Goal: Task Accomplishment & Management: Manage account settings

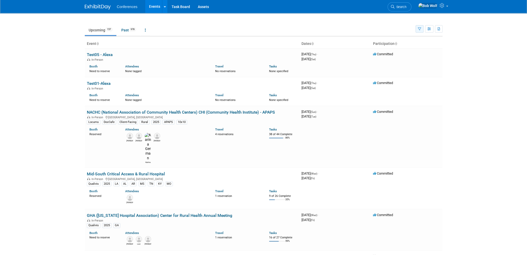
click at [419, 28] on icon "button" at bounding box center [419, 28] width 3 height 3
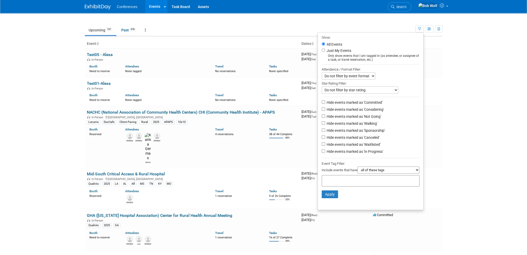
click at [341, 50] on label "Just My Events" at bounding box center [339, 50] width 26 height 5
click at [325, 50] on input "Just My Events" at bounding box center [323, 50] width 3 height 3
radio input "true"
click at [331, 193] on button "Apply" at bounding box center [330, 194] width 17 height 8
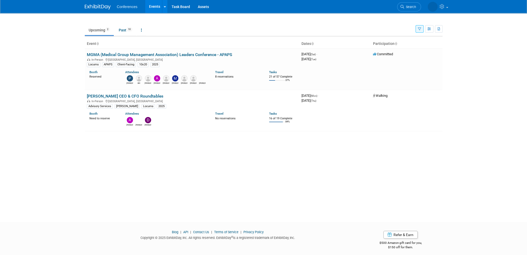
click at [421, 30] on icon "button" at bounding box center [419, 28] width 3 height 3
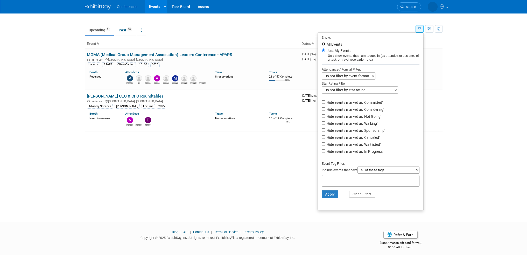
click at [322, 44] on input "All Events" at bounding box center [323, 43] width 3 height 3
radio input "true"
click at [329, 194] on button "Apply" at bounding box center [330, 194] width 17 height 8
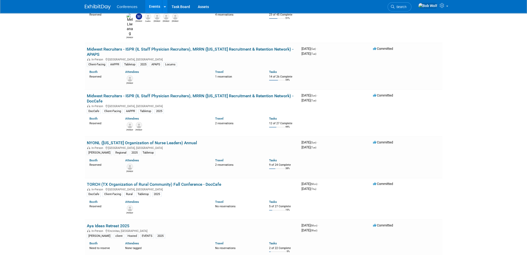
scroll to position [623, 0]
